Goal: Information Seeking & Learning: Learn about a topic

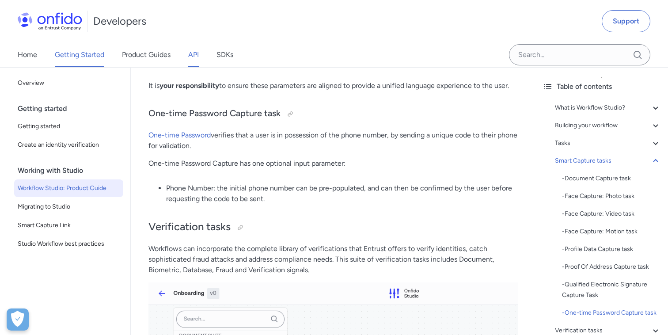
scroll to position [69, 0]
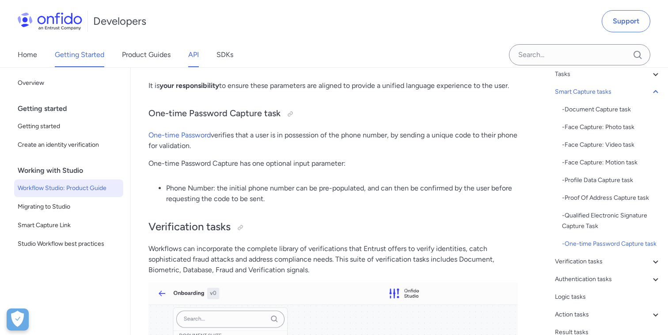
click at [196, 54] on link "API" at bounding box center [193, 54] width 11 height 25
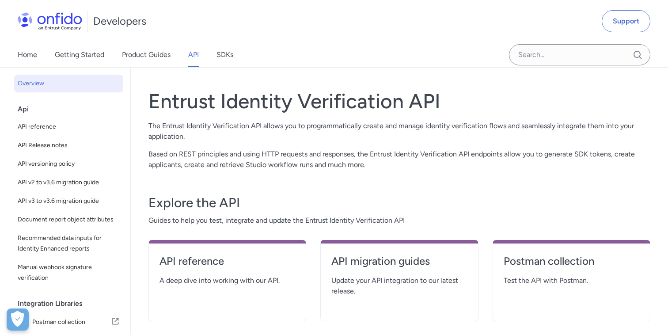
click at [197, 265] on h4 "API reference" at bounding box center [228, 261] width 136 height 14
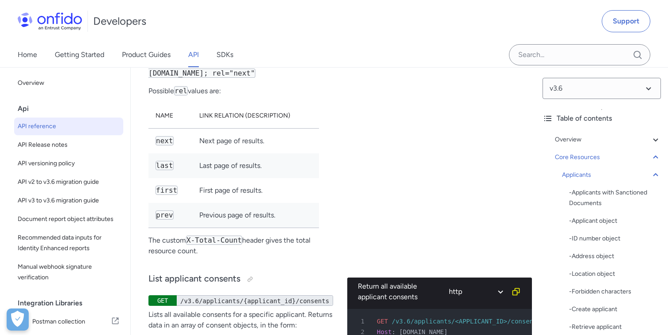
scroll to position [14885, 0]
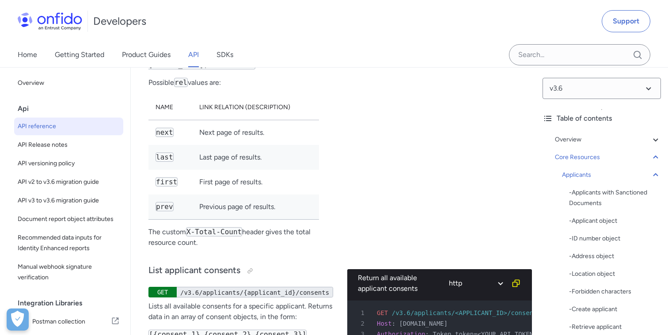
scroll to position [14884, 0]
